Goal: Transaction & Acquisition: Purchase product/service

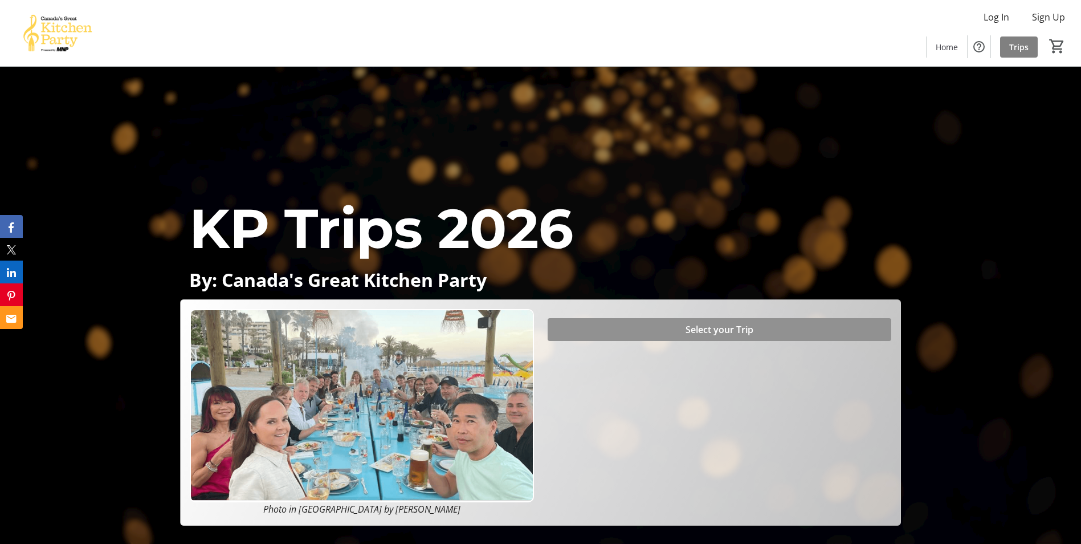
click at [749, 333] on span "Select your Trip" at bounding box center [720, 330] width 68 height 14
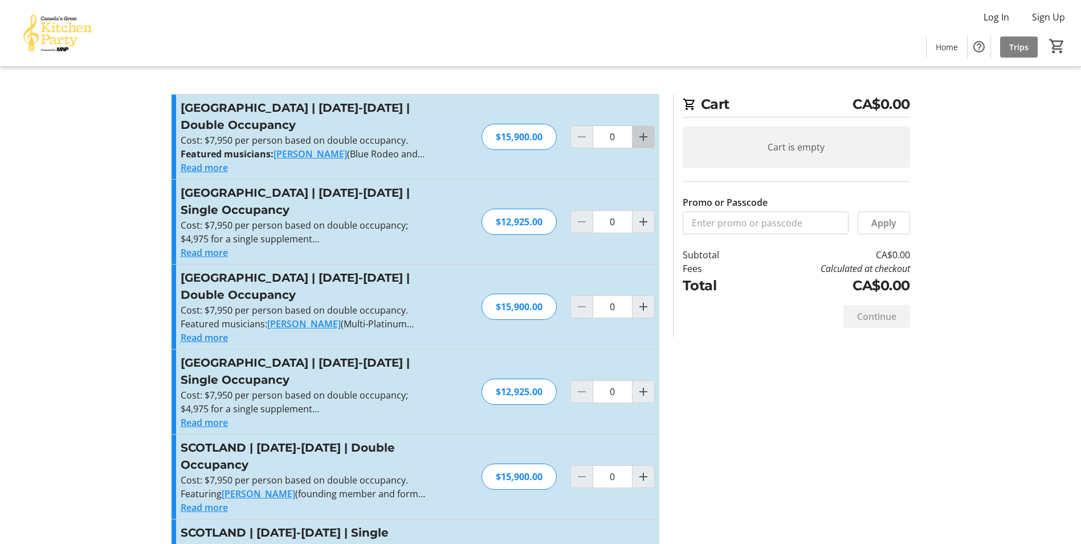
click at [637, 140] on mat-icon "Increment by one" at bounding box center [644, 137] width 14 height 14
type input "1"
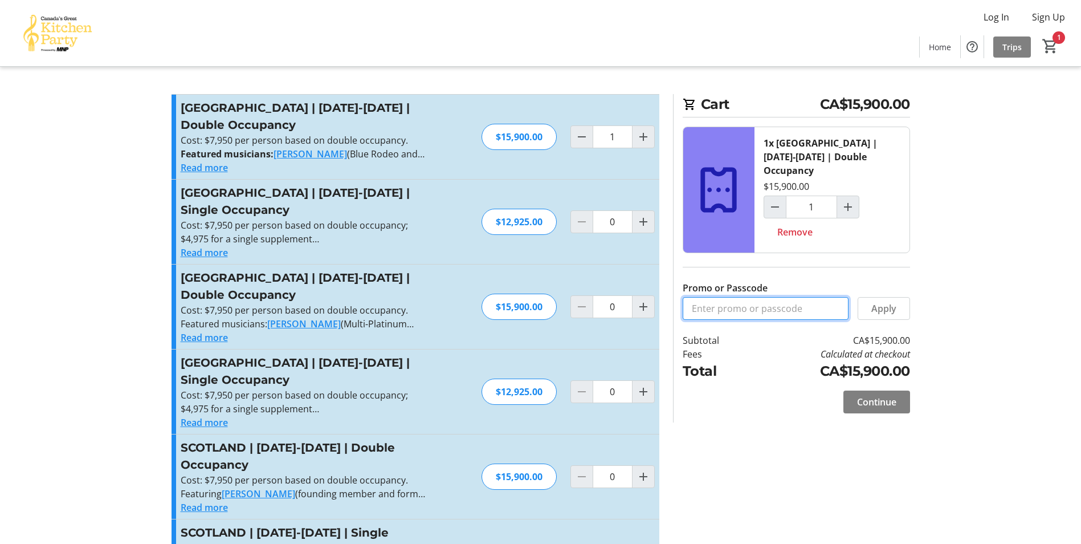
click at [823, 297] on input "Promo or Passcode" at bounding box center [766, 308] width 166 height 23
type input "BALANCE2026"
click at [896, 302] on span "Apply" at bounding box center [884, 309] width 25 height 14
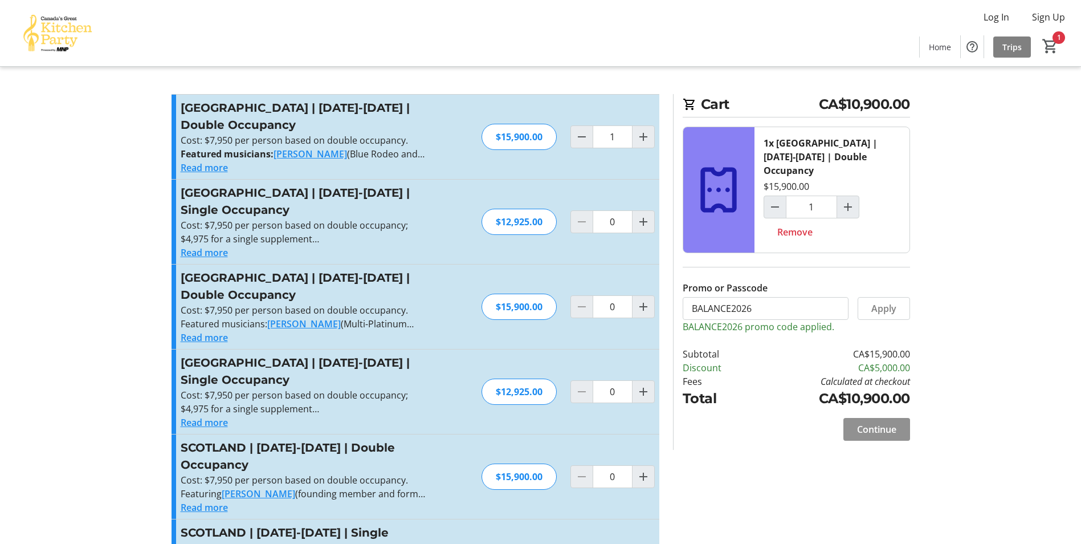
click at [885, 422] on span "Continue" at bounding box center [876, 429] width 39 height 14
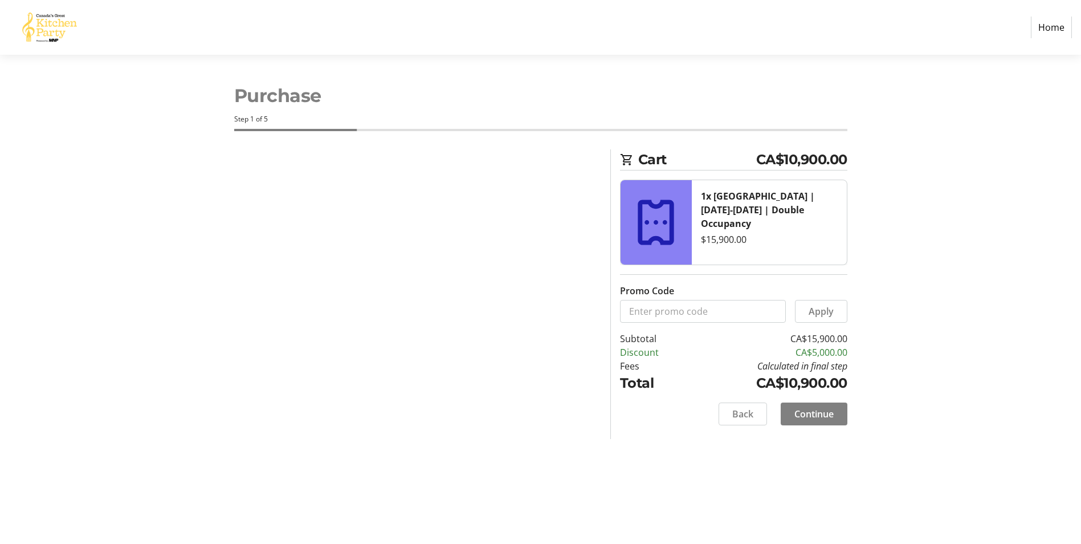
select select "CA"
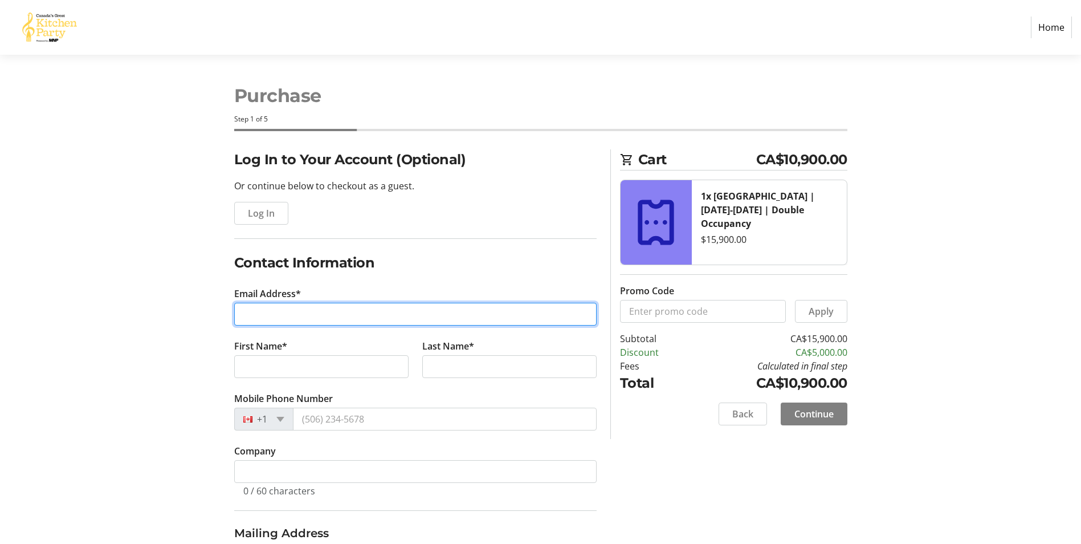
click at [414, 307] on input "Email Address*" at bounding box center [415, 314] width 363 height 23
type input "[EMAIL_ADDRESS][DOMAIN_NAME]"
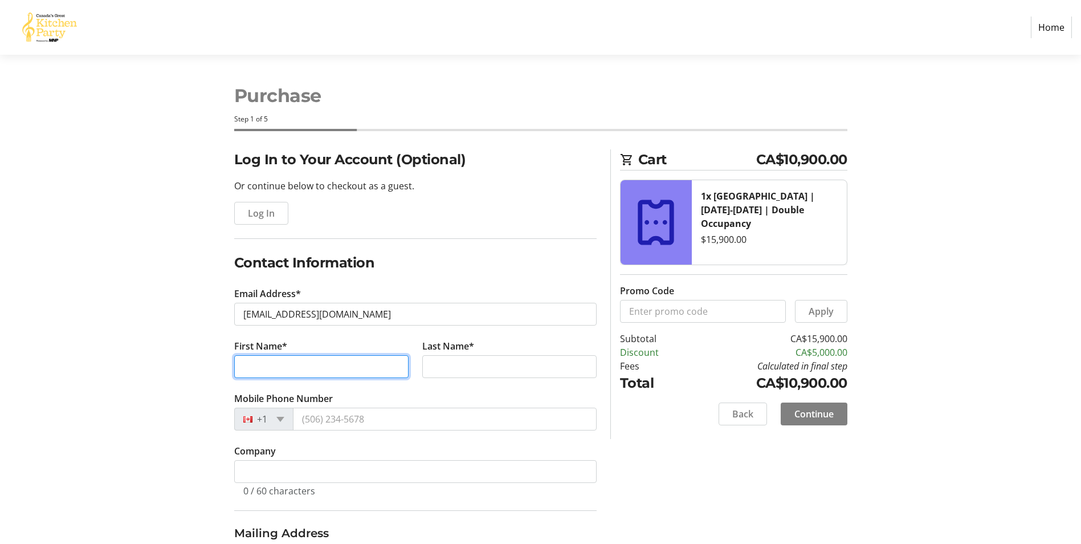
type input "[PERSON_NAME]"
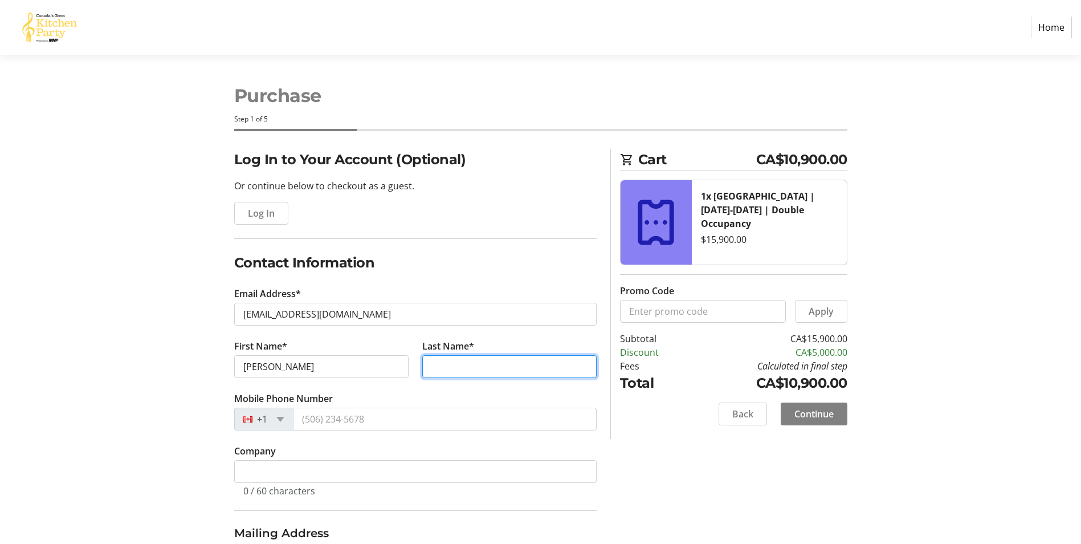
type input "[PERSON_NAME]"
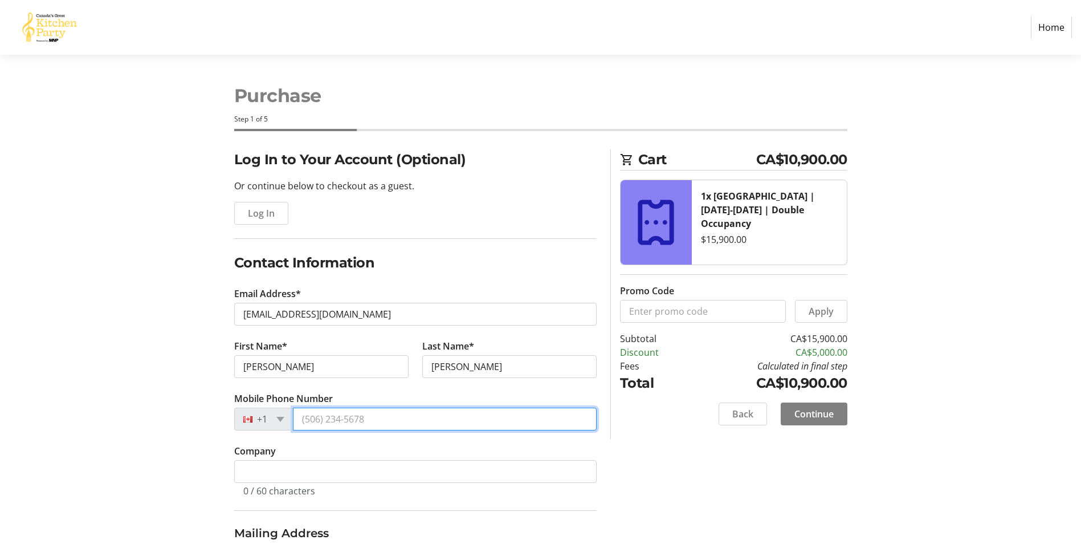
type input "[PHONE_NUMBER]"
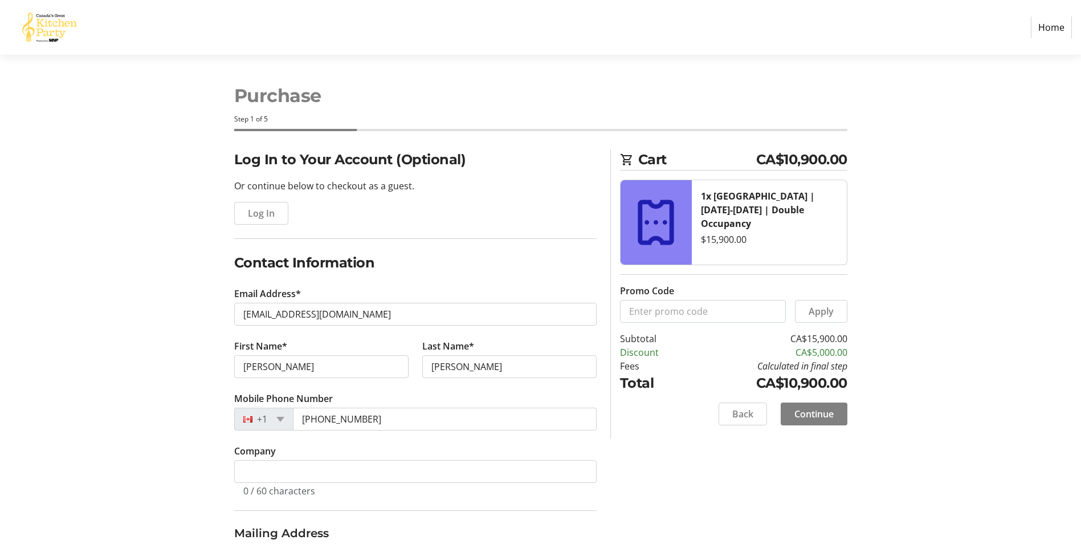
type input "[STREET_ADDRESS]"
type input "57"
type input "[GEOGRAPHIC_DATA]"
select select "AB"
type input "T8B1H9"
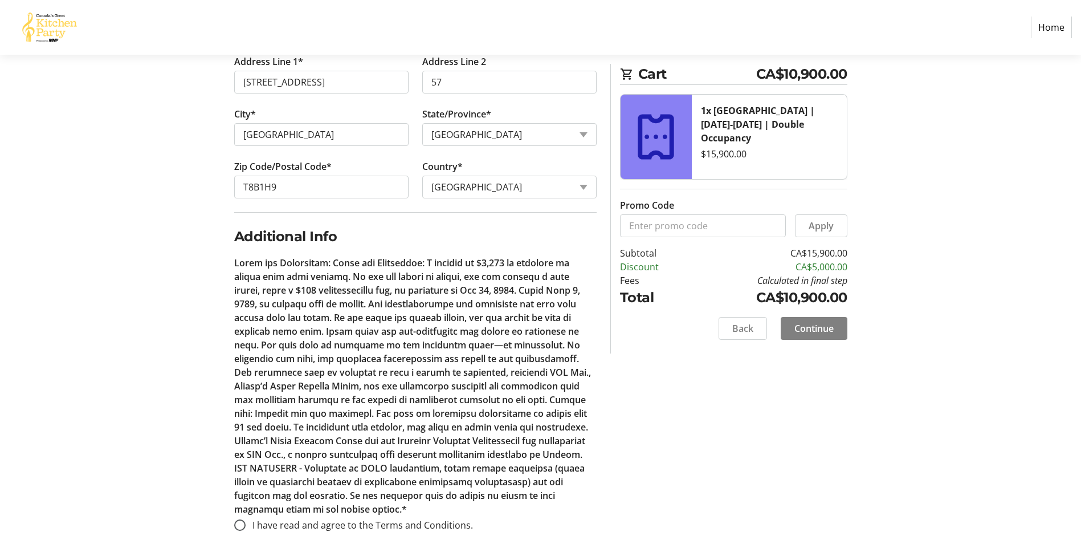
scroll to position [507, 0]
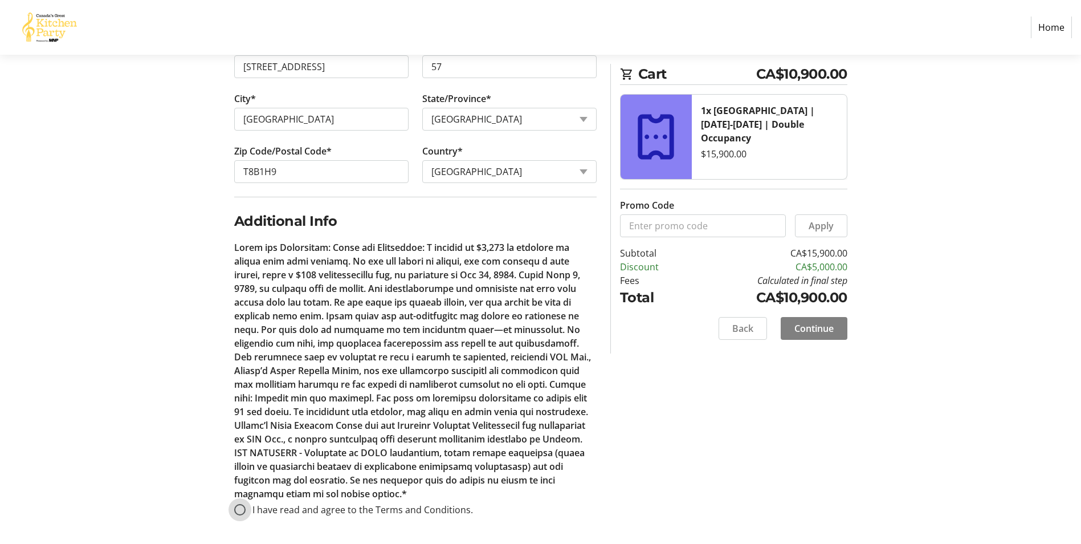
click at [241, 508] on input "I have read and agree to the Terms and Conditions." at bounding box center [239, 509] width 11 height 11
radio input "true"
click at [827, 329] on span "Continue" at bounding box center [814, 329] width 39 height 14
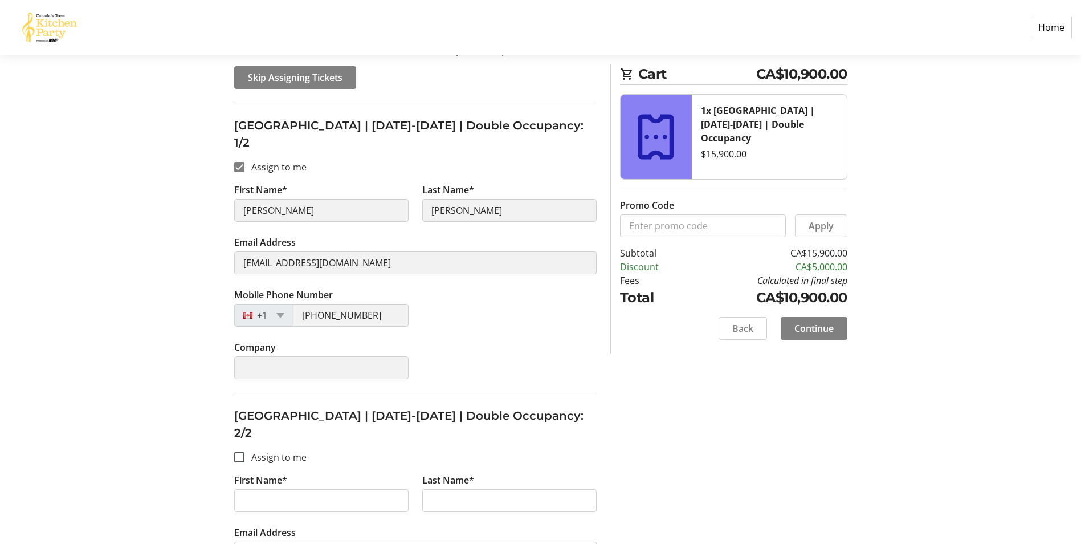
scroll to position [171, 0]
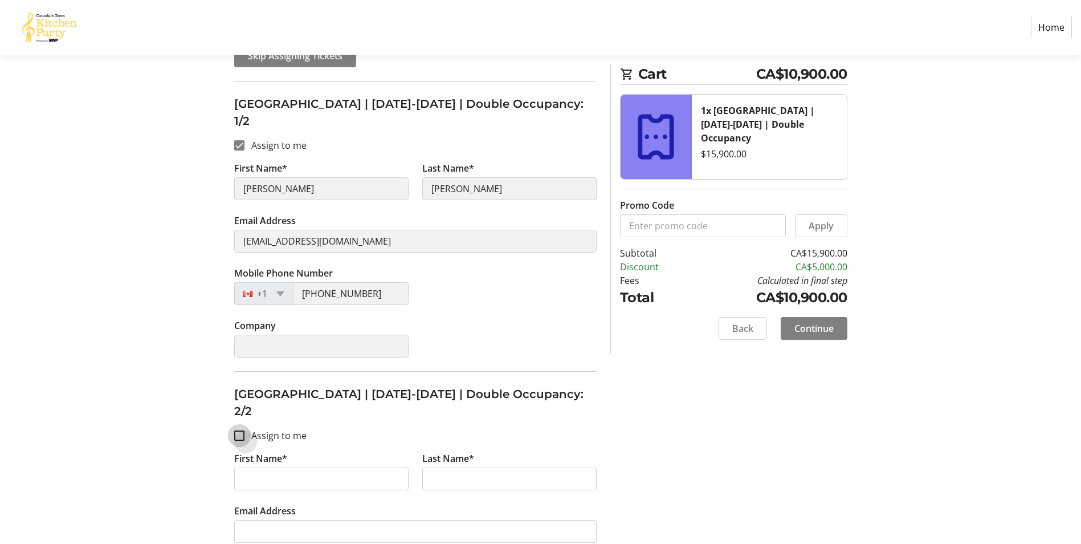
click at [239, 430] on input "Assign to me" at bounding box center [239, 435] width 10 height 10
checkbox input "true"
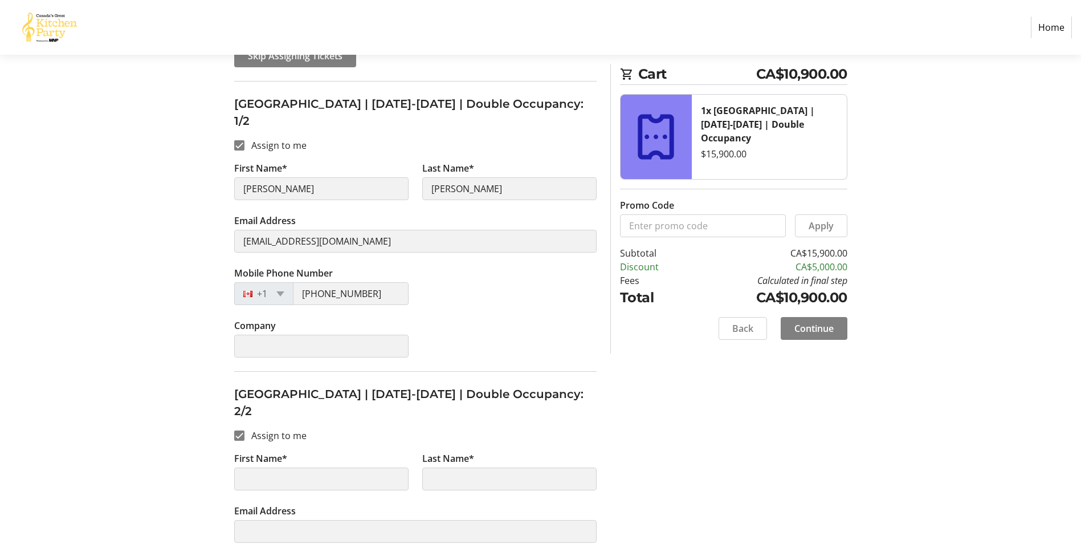
type input "[PERSON_NAME]"
type input "[EMAIL_ADDRESS][DOMAIN_NAME]"
type input "[PHONE_NUMBER]"
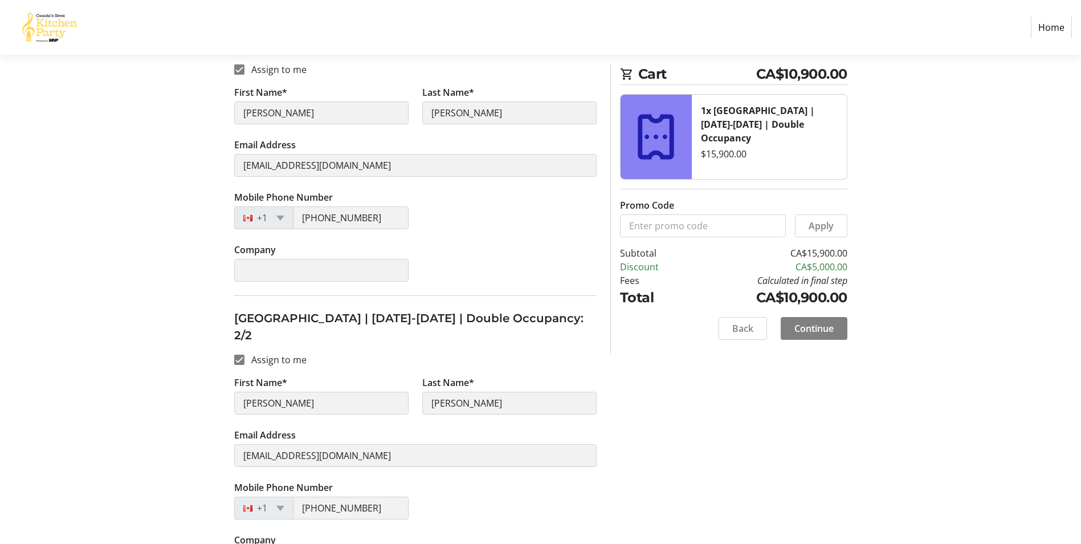
scroll to position [254, 0]
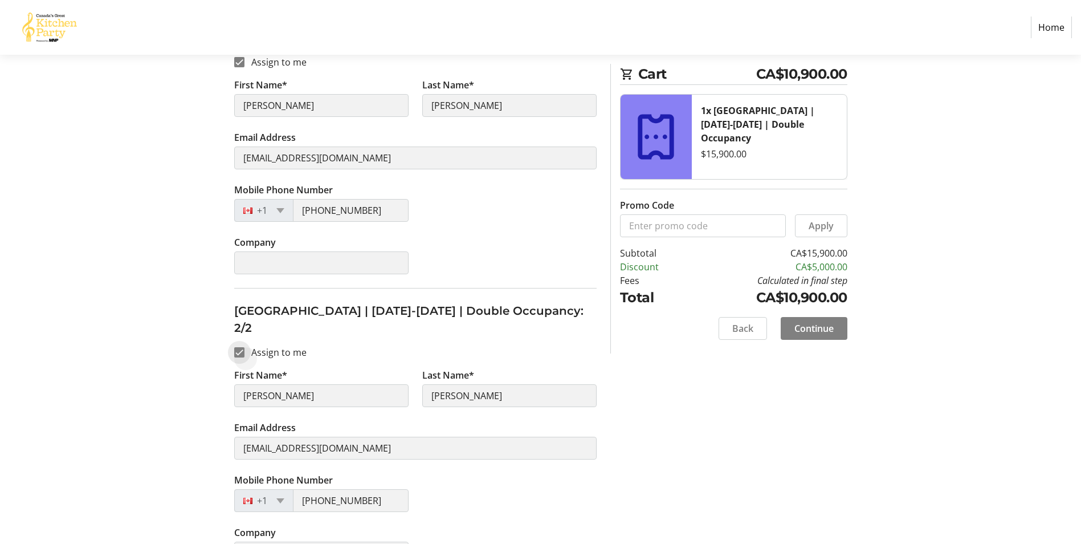
click at [236, 347] on input "Assign to me" at bounding box center [239, 352] width 10 height 10
checkbox input "false"
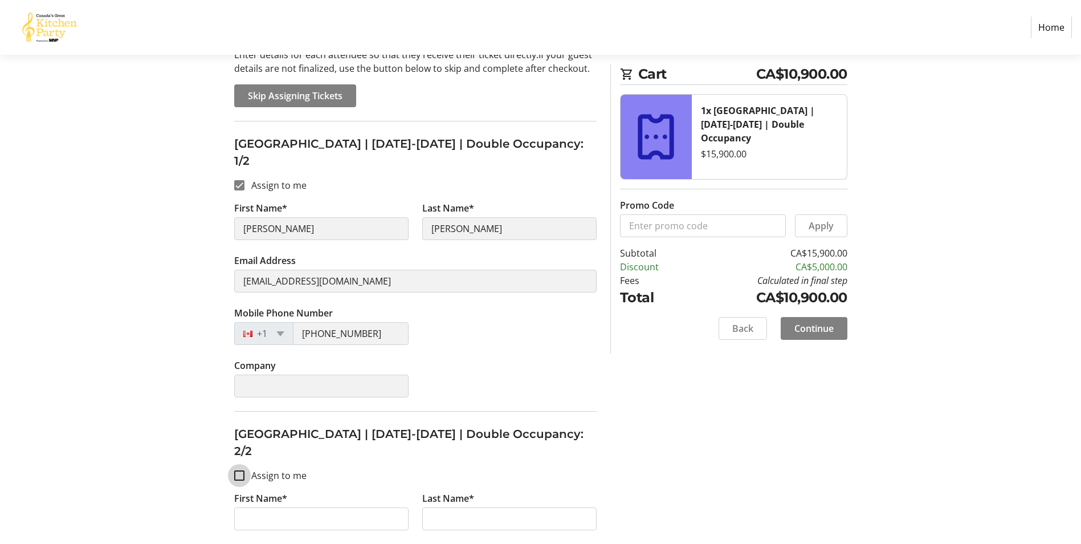
scroll to position [140, 0]
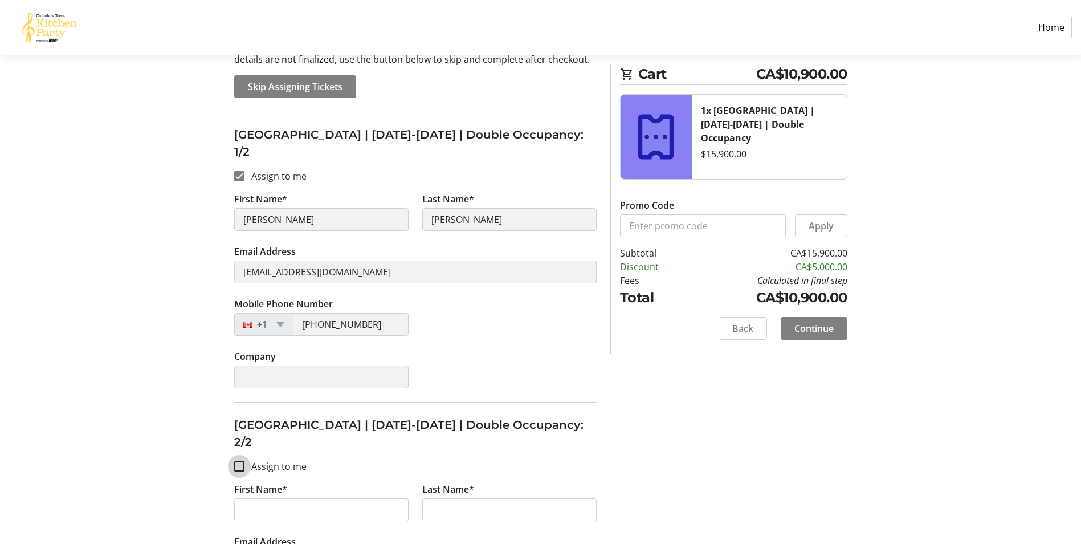
click at [243, 461] on input "Assign to me" at bounding box center [239, 466] width 10 height 10
checkbox input "true"
type input "[PERSON_NAME]"
type input "[EMAIL_ADDRESS][DOMAIN_NAME]"
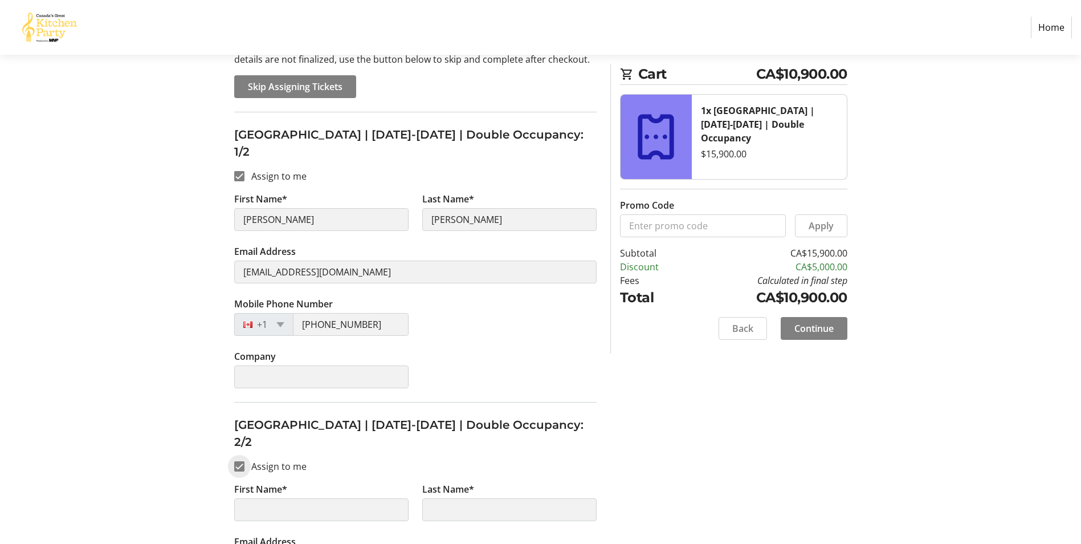
type input "[PHONE_NUMBER]"
click at [836, 327] on span at bounding box center [814, 328] width 67 height 27
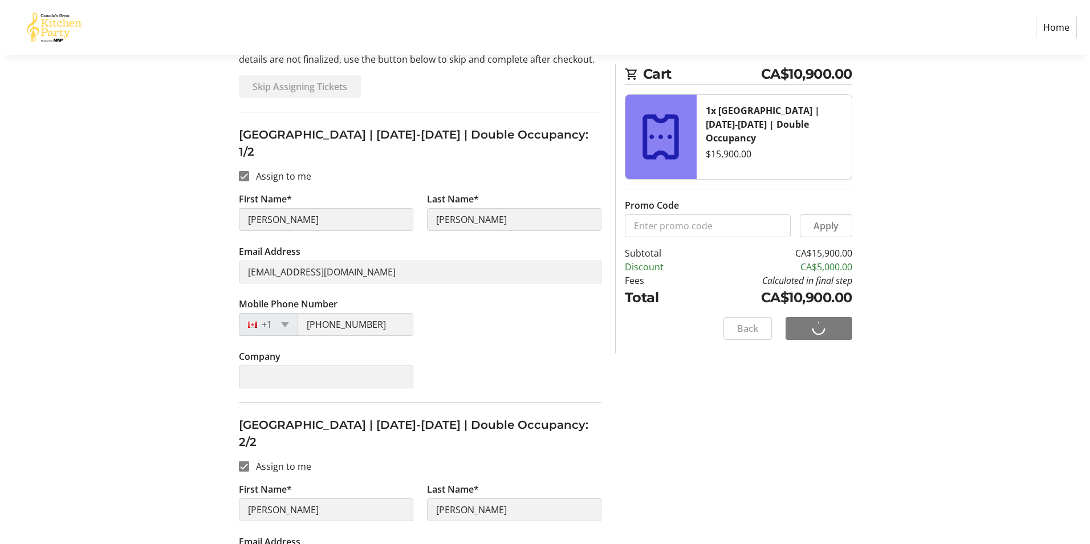
scroll to position [0, 0]
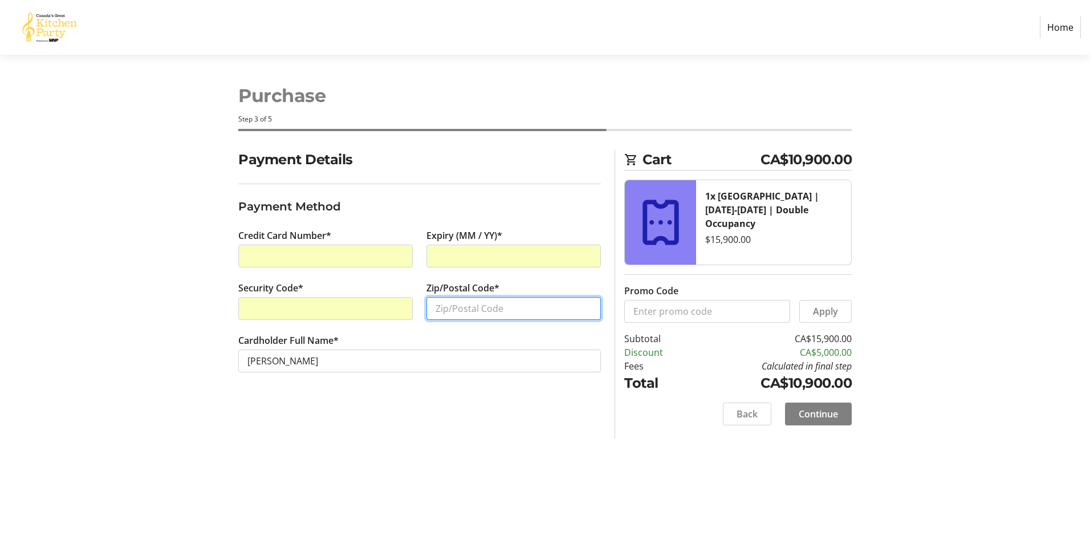
click at [457, 308] on input "Zip/Postal Code*" at bounding box center [513, 308] width 174 height 23
type input "T8B 1H9"
click at [843, 420] on span at bounding box center [818, 413] width 67 height 27
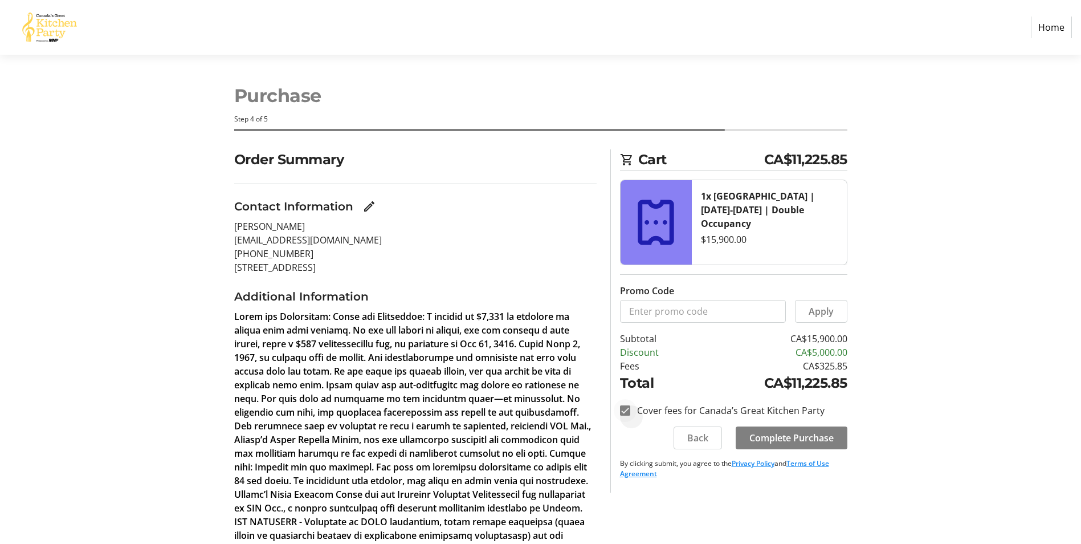
click at [631, 412] on div at bounding box center [625, 410] width 27 height 27
checkbox input "true"
click at [838, 443] on span at bounding box center [792, 437] width 112 height 27
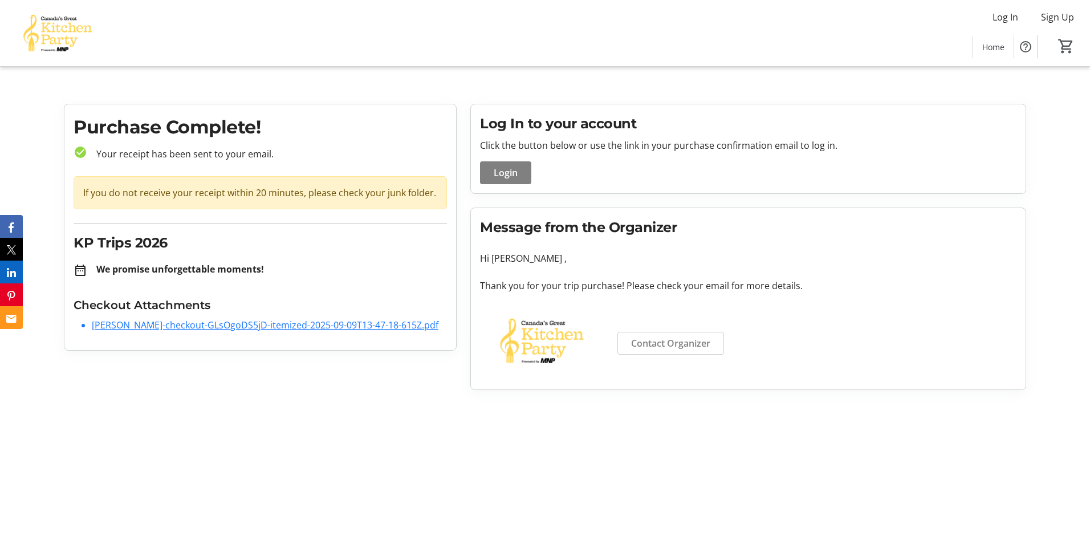
click at [157, 325] on link "[PERSON_NAME]-checkout-GLsOgoDS5jD-itemized-2025-09-09T13-47-18-615Z.pdf" at bounding box center [265, 325] width 347 height 13
